Goal: Transaction & Acquisition: Purchase product/service

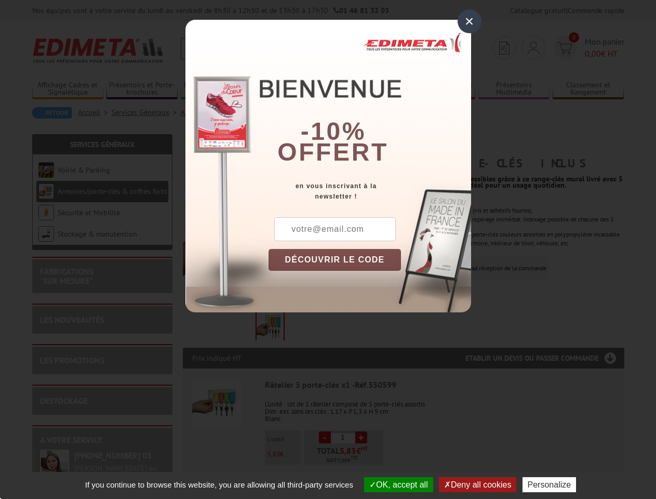
click at [470, 21] on div "×" at bounding box center [470, 21] width 24 height 24
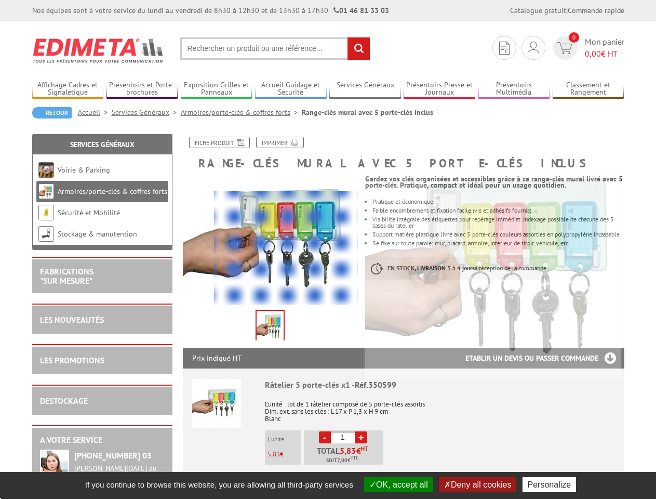
click at [398, 484] on button "OK, accept all" at bounding box center [398, 484] width 69 height 15
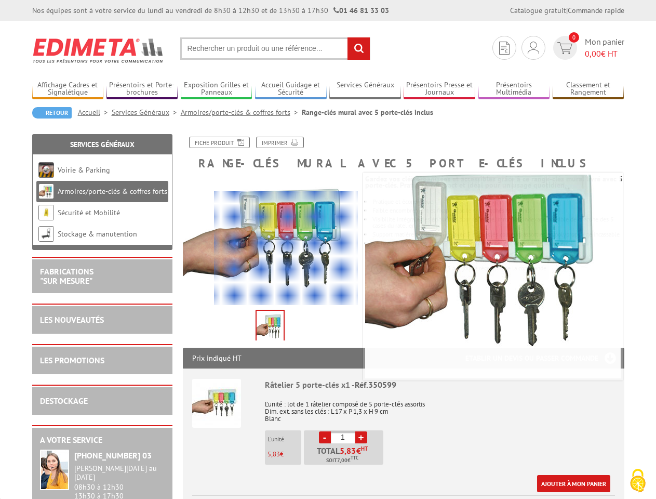
click at [479, 484] on div "Ajouter à mon panier" at bounding box center [438, 483] width 346 height 17
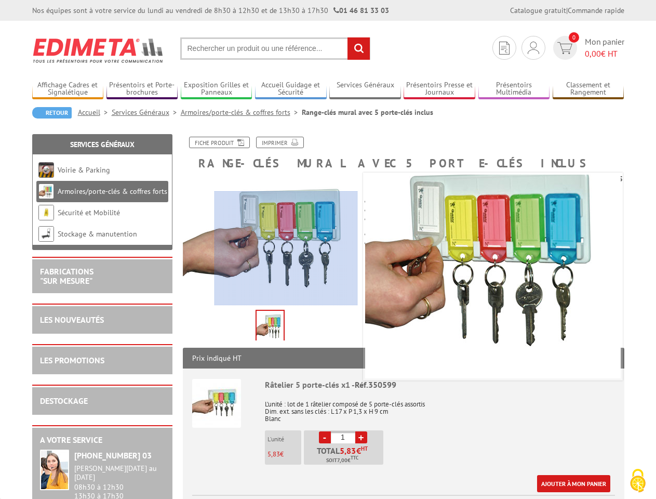
click at [552, 484] on link "Ajouter à mon panier" at bounding box center [573, 483] width 73 height 17
